Goal: Check status: Check status

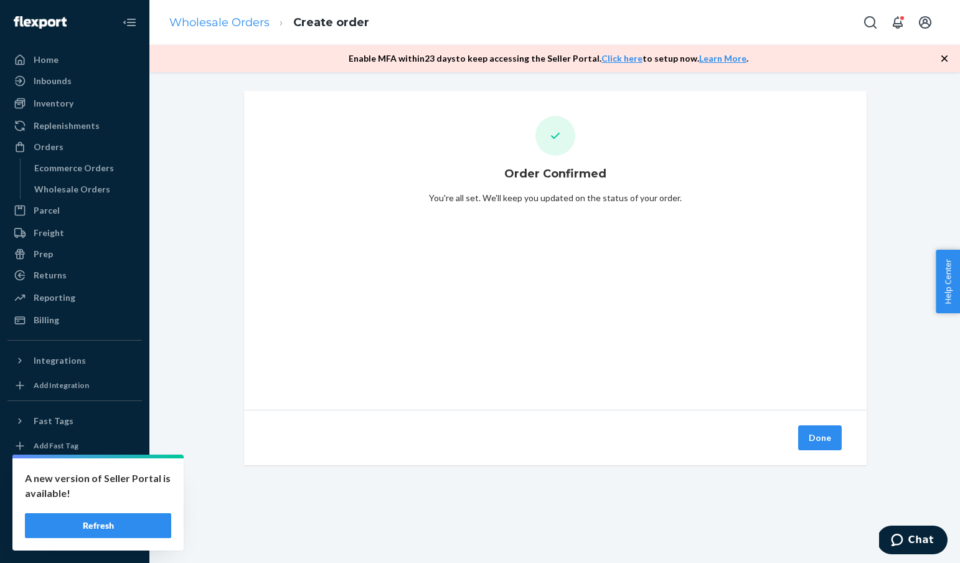
click at [233, 19] on link "Wholesale Orders" at bounding box center [219, 23] width 100 height 14
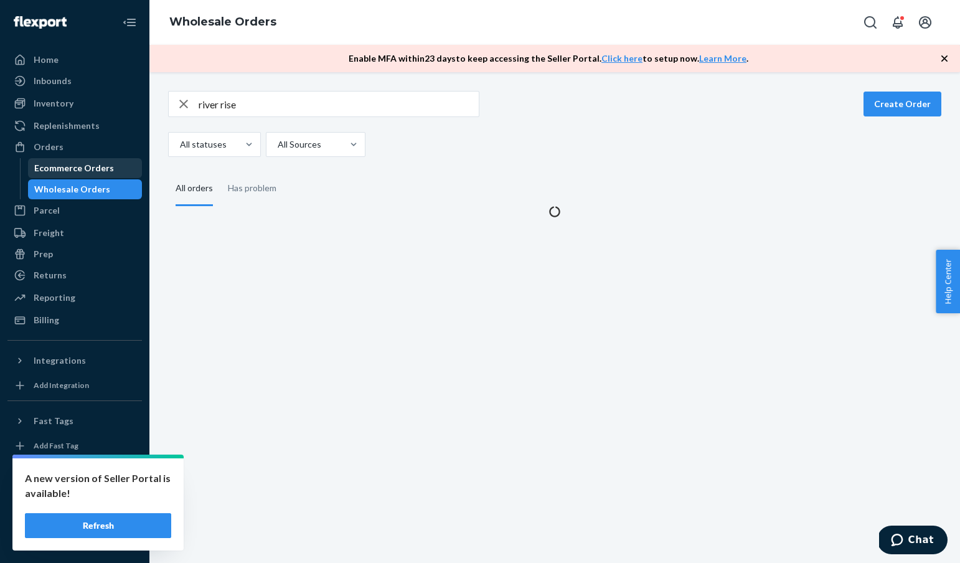
click at [74, 161] on div "Ecommerce Orders" at bounding box center [85, 167] width 112 height 17
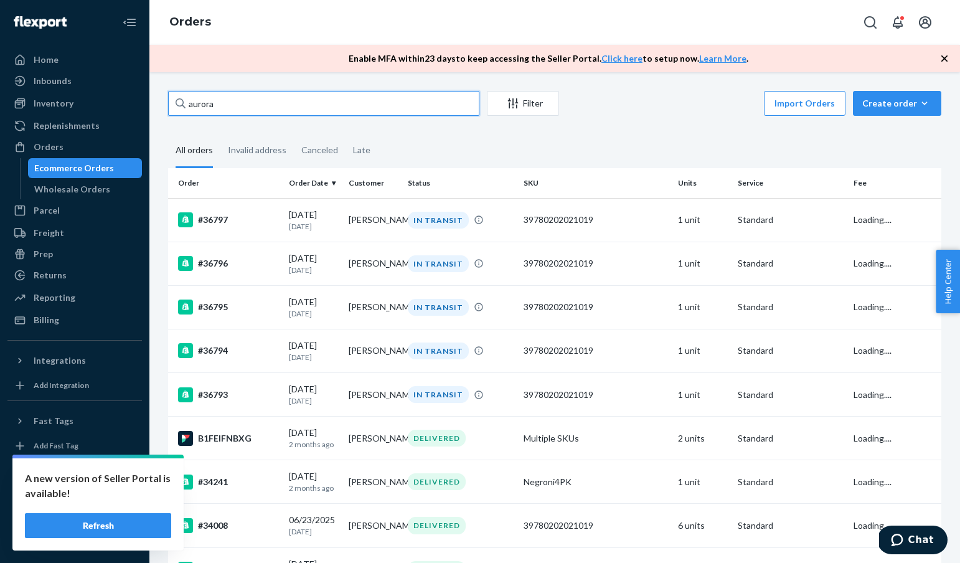
click at [247, 103] on input "aurora" at bounding box center [323, 103] width 311 height 25
paste input "[US_STATE][PERSON_NAME]"
type input "[US_STATE][PERSON_NAME]"
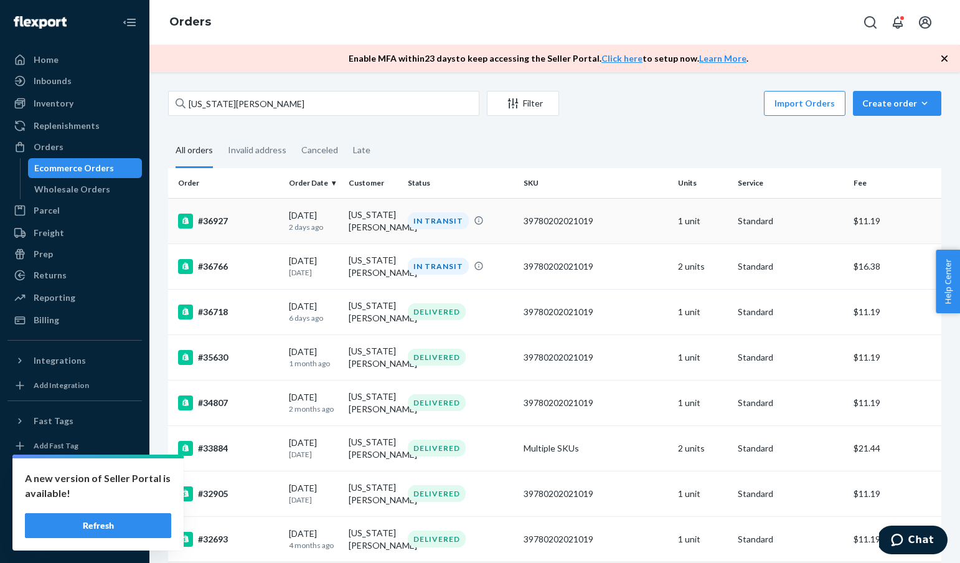
click at [212, 219] on div "#36927" at bounding box center [228, 221] width 101 height 15
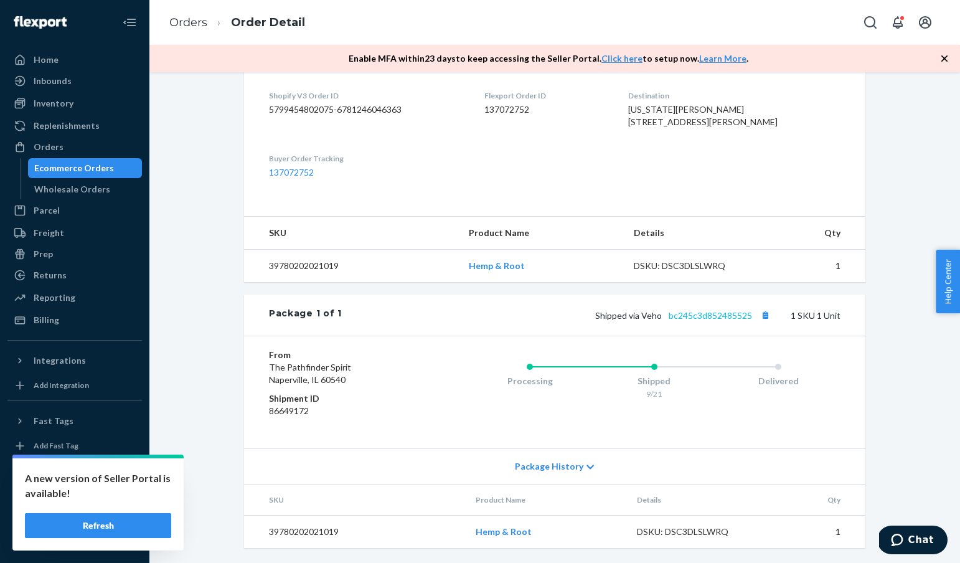
scroll to position [334, 0]
click at [712, 311] on link "bc245c3d852485525" at bounding box center [710, 315] width 83 height 11
